Goal: Information Seeking & Learning: Learn about a topic

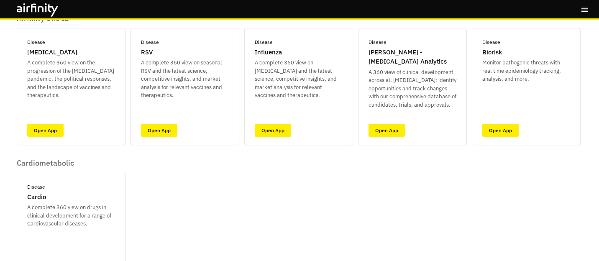
scroll to position [79, 0]
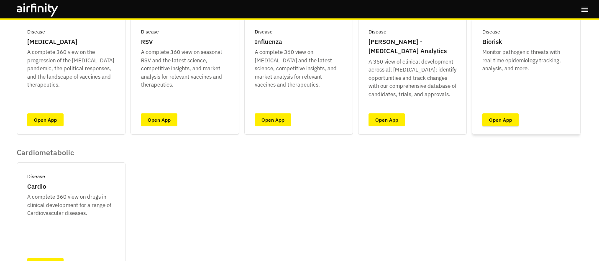
click at [505, 123] on link "Open App" at bounding box center [500, 119] width 36 height 13
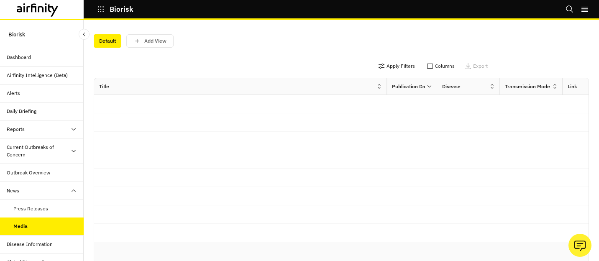
scroll to position [10, 0]
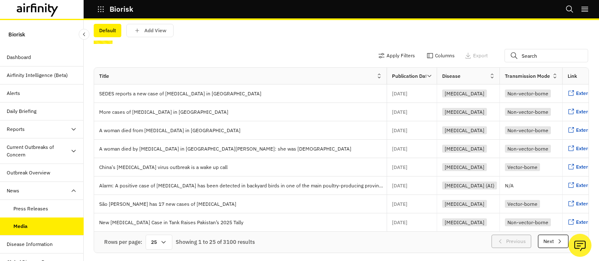
click at [51, 166] on div "Outbreak Overview" at bounding box center [42, 173] width 84 height 18
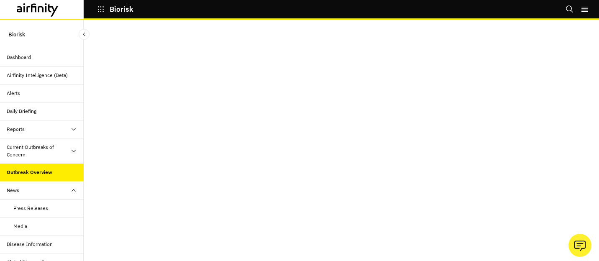
scroll to position [9, 0]
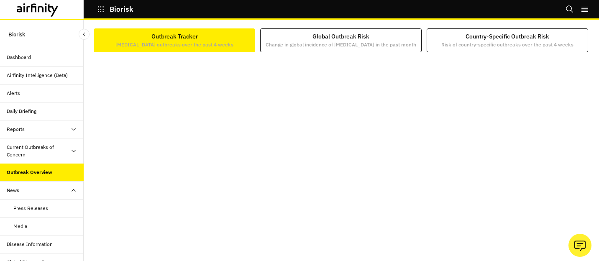
click at [51, 151] on div "Current Outbreaks of Concern" at bounding box center [39, 150] width 64 height 15
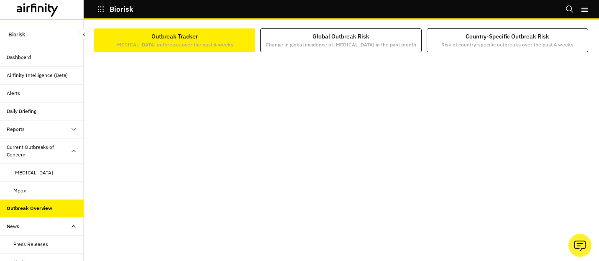
click at [23, 190] on div "Mpox" at bounding box center [19, 191] width 13 height 8
